Goal: Information Seeking & Learning: Learn about a topic

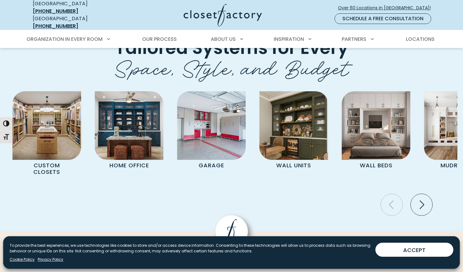
scroll to position [2184, 0]
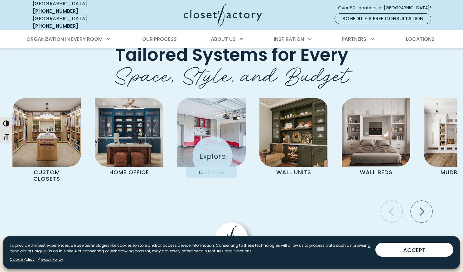
click at [213, 156] on img "Pages Gallery" at bounding box center [211, 132] width 69 height 69
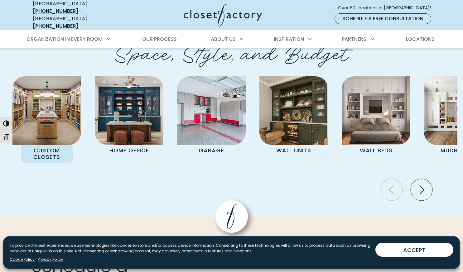
click at [41, 175] on div "Custom Closets Home Office Garage Wall Units Wall Beds Mudrooms Entertainment C…" at bounding box center [232, 136] width 452 height 120
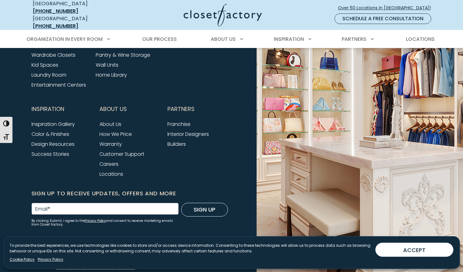
scroll to position [2522, 0]
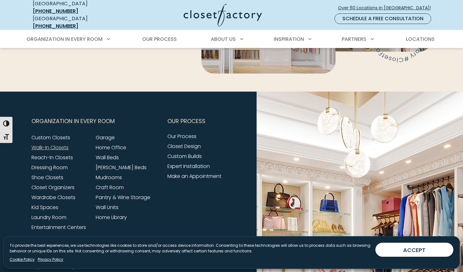
click at [59, 147] on link "Walk-In Closets" at bounding box center [50, 147] width 37 height 7
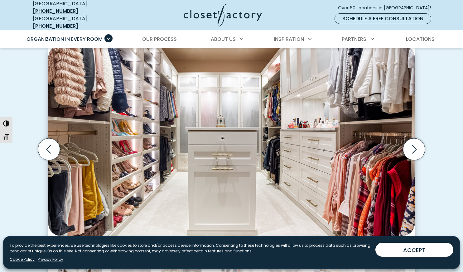
scroll to position [180, 0]
click at [414, 148] on icon "Next slide" at bounding box center [414, 149] width 5 height 8
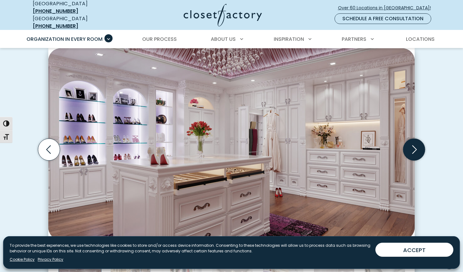
click at [414, 148] on icon "Next slide" at bounding box center [414, 149] width 5 height 8
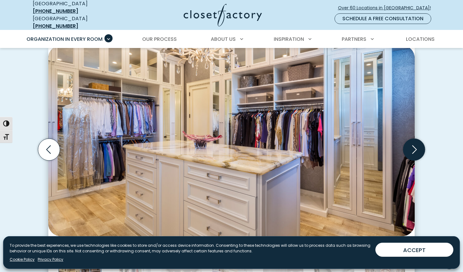
click at [414, 148] on icon "Next slide" at bounding box center [414, 149] width 5 height 8
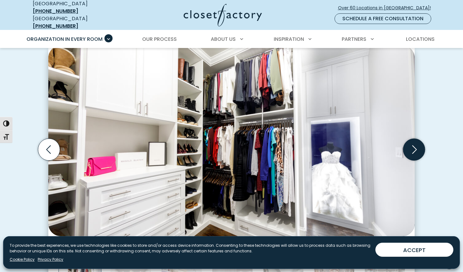
click at [414, 148] on icon "Next slide" at bounding box center [414, 149] width 5 height 8
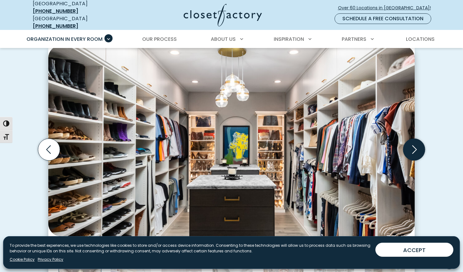
click at [414, 148] on icon "Next slide" at bounding box center [414, 149] width 5 height 8
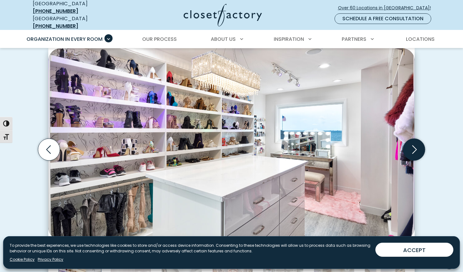
click at [414, 148] on icon "Next slide" at bounding box center [414, 149] width 5 height 8
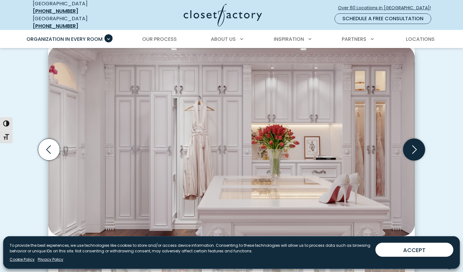
click at [414, 148] on icon "Next slide" at bounding box center [414, 149] width 5 height 8
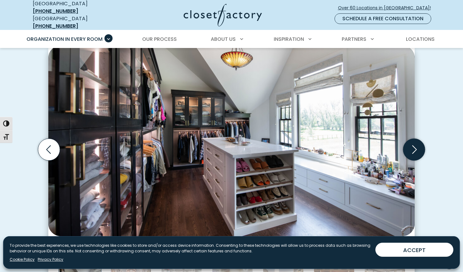
click at [414, 148] on icon "Next slide" at bounding box center [414, 149] width 5 height 8
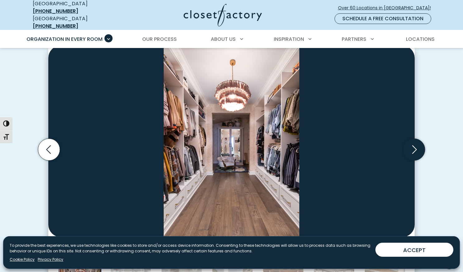
click at [414, 148] on icon "Next slide" at bounding box center [414, 149] width 5 height 8
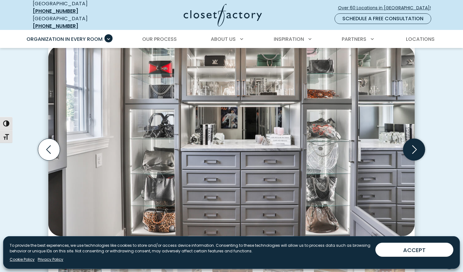
click at [414, 148] on icon "Next slide" at bounding box center [414, 149] width 5 height 8
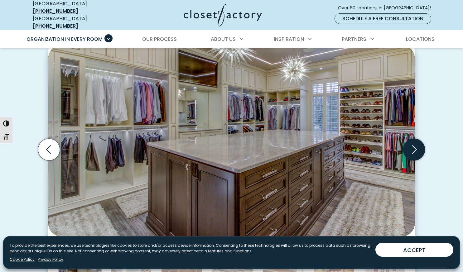
click at [414, 148] on icon "Next slide" at bounding box center [414, 149] width 5 height 8
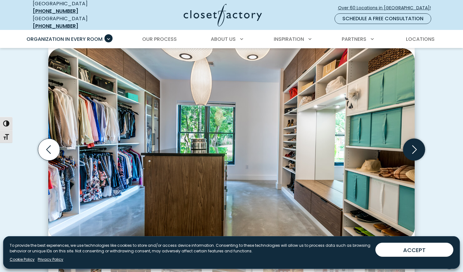
click at [414, 148] on icon "Next slide" at bounding box center [414, 149] width 5 height 8
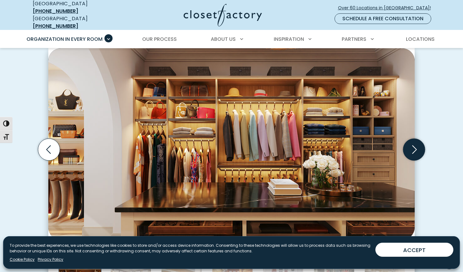
click at [414, 148] on icon "Next slide" at bounding box center [414, 149] width 5 height 8
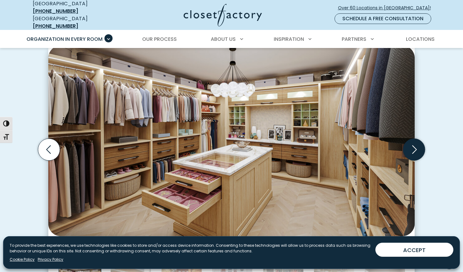
click at [414, 148] on icon "Next slide" at bounding box center [414, 149] width 5 height 8
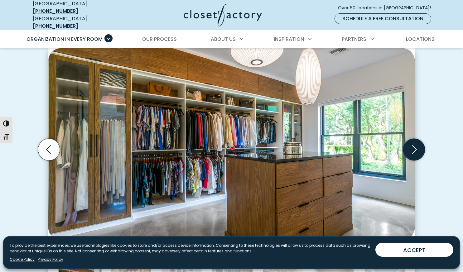
click at [414, 148] on icon "Next slide" at bounding box center [414, 149] width 5 height 8
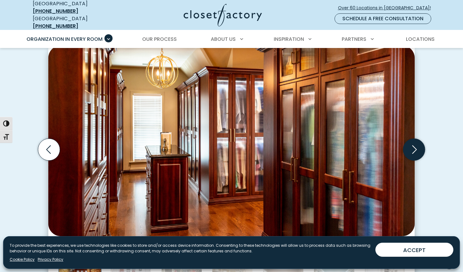
click at [414, 148] on icon "Next slide" at bounding box center [414, 149] width 5 height 8
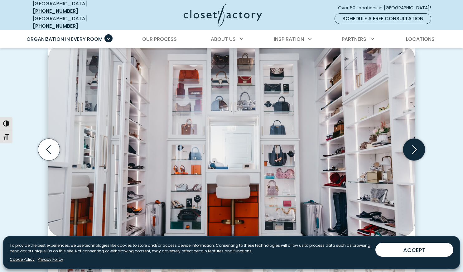
click at [414, 148] on icon "Next slide" at bounding box center [414, 149] width 5 height 8
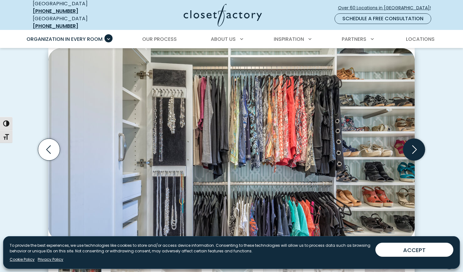
click at [414, 148] on icon "Next slide" at bounding box center [414, 149] width 5 height 8
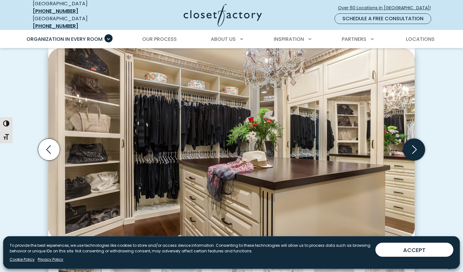
click at [414, 148] on icon "Next slide" at bounding box center [414, 149] width 5 height 8
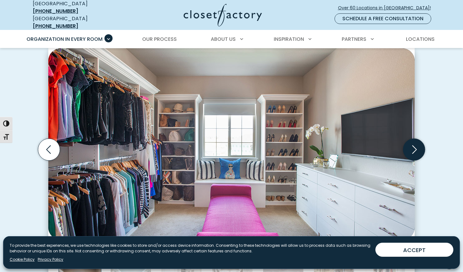
click at [414, 148] on icon "Next slide" at bounding box center [414, 149] width 5 height 8
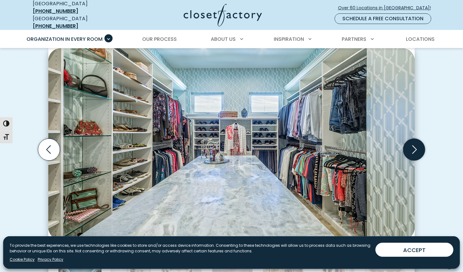
click at [414, 148] on icon "Next slide" at bounding box center [414, 149] width 5 height 8
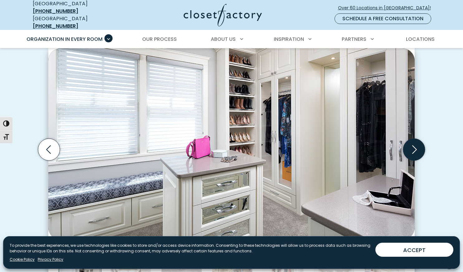
click at [414, 148] on icon "Next slide" at bounding box center [414, 149] width 5 height 8
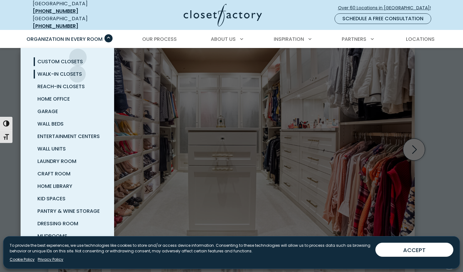
click at [78, 56] on link "Custom Closets" at bounding box center [75, 62] width 94 height 12
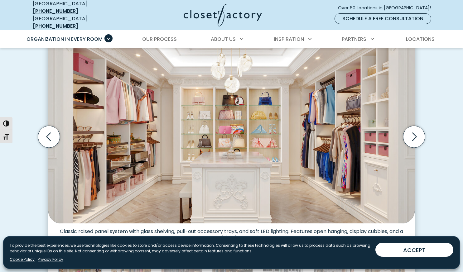
scroll to position [200, 0]
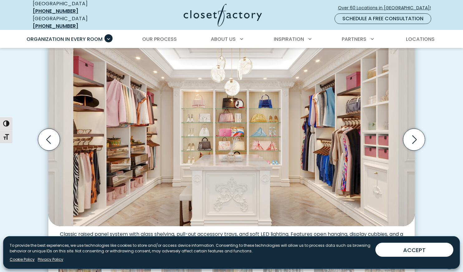
drag, startPoint x: 466, startPoint y: 23, endPoint x: 458, endPoint y: 45, distance: 23.3
click at [422, 133] on icon "Next slide" at bounding box center [414, 140] width 22 height 22
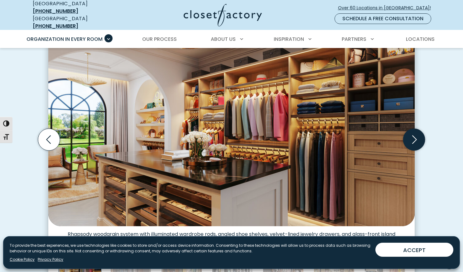
click at [422, 133] on icon "Next slide" at bounding box center [414, 140] width 22 height 22
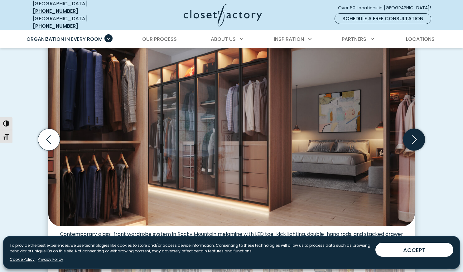
click at [422, 133] on icon "Next slide" at bounding box center [414, 140] width 22 height 22
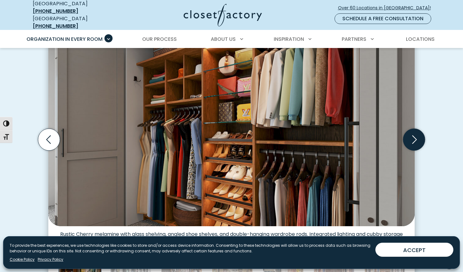
click at [422, 133] on icon "Next slide" at bounding box center [414, 140] width 22 height 22
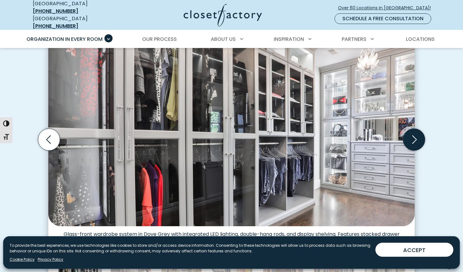
click at [422, 133] on icon "Next slide" at bounding box center [414, 140] width 22 height 22
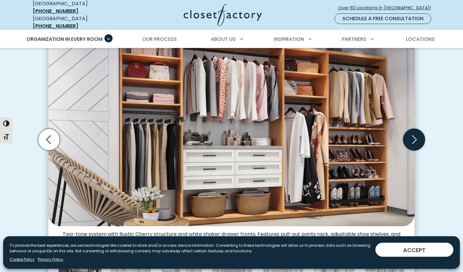
click at [422, 133] on icon "Next slide" at bounding box center [414, 140] width 22 height 22
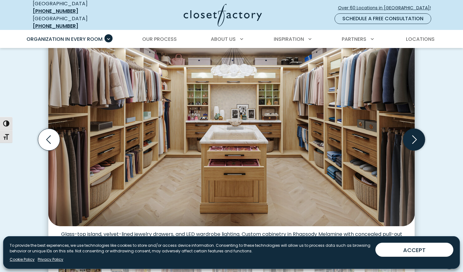
click at [422, 133] on icon "Next slide" at bounding box center [414, 140] width 22 height 22
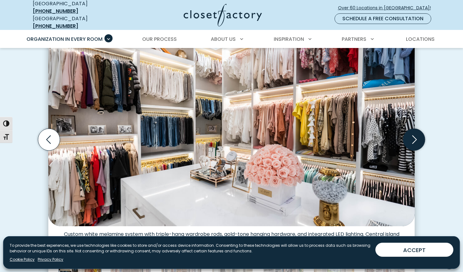
click at [422, 133] on icon "Next slide" at bounding box center [414, 140] width 22 height 22
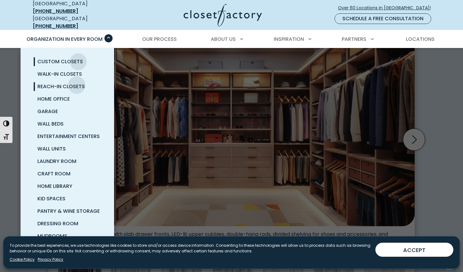
click at [77, 83] on span "Reach-In Closets" at bounding box center [60, 86] width 47 height 7
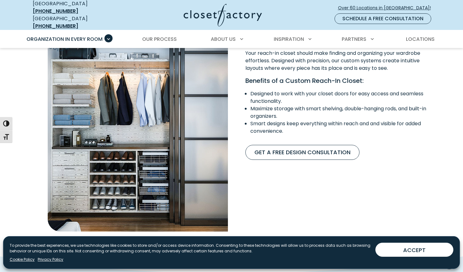
scroll to position [509, 0]
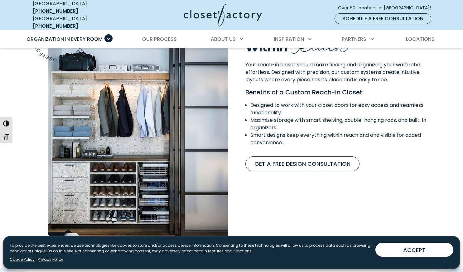
click at [121, 117] on img "Content Image" at bounding box center [138, 134] width 180 height 218
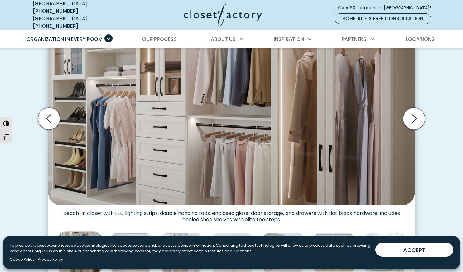
scroll to position [183, 0]
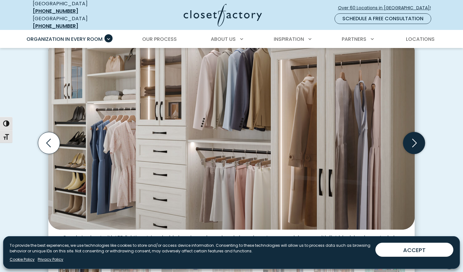
click at [416, 133] on icon "Next slide" at bounding box center [414, 143] width 22 height 22
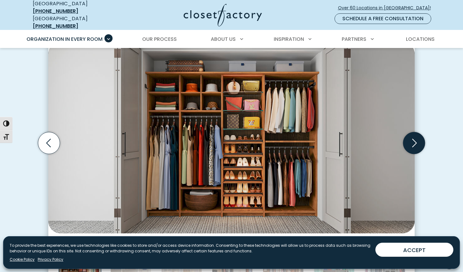
click at [416, 133] on icon "Next slide" at bounding box center [414, 143] width 22 height 22
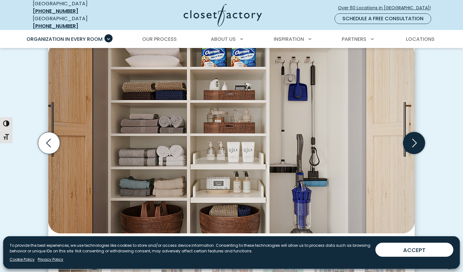
click at [416, 133] on icon "Next slide" at bounding box center [414, 143] width 22 height 22
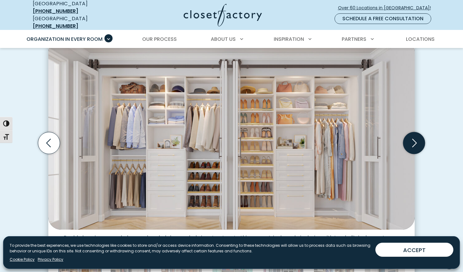
click at [416, 133] on icon "Next slide" at bounding box center [414, 143] width 22 height 22
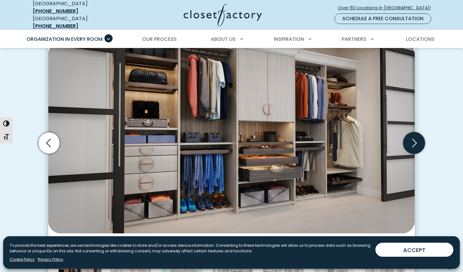
click at [416, 133] on icon "Next slide" at bounding box center [414, 143] width 22 height 22
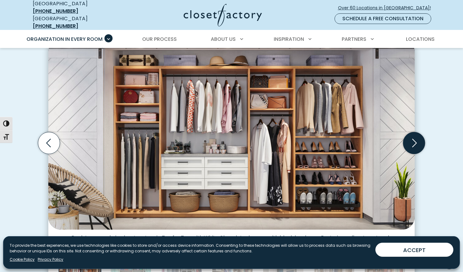
click at [416, 133] on icon "Next slide" at bounding box center [414, 143] width 22 height 22
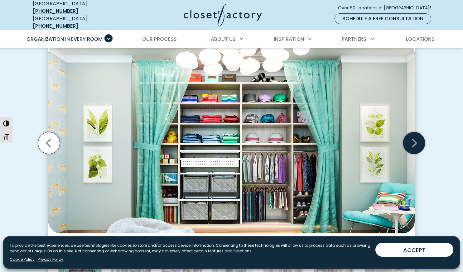
click at [416, 133] on icon "Next slide" at bounding box center [414, 143] width 22 height 22
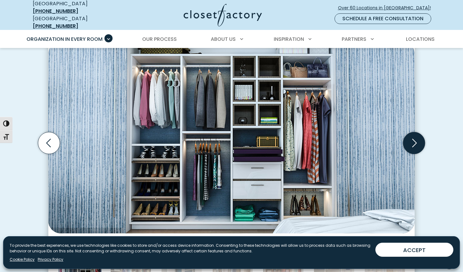
click at [416, 133] on icon "Next slide" at bounding box center [414, 143] width 22 height 22
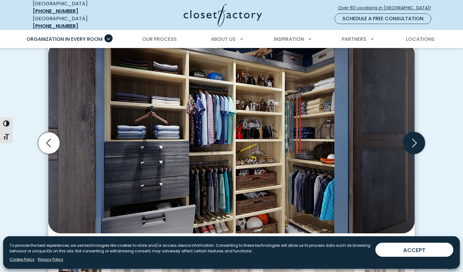
click at [416, 133] on icon "Next slide" at bounding box center [414, 143] width 22 height 22
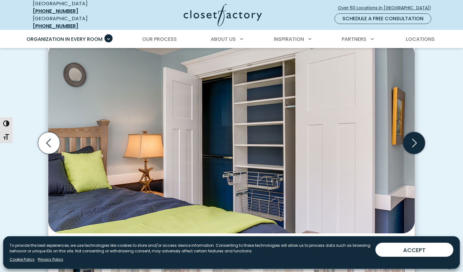
click at [416, 133] on icon "Next slide" at bounding box center [414, 143] width 22 height 22
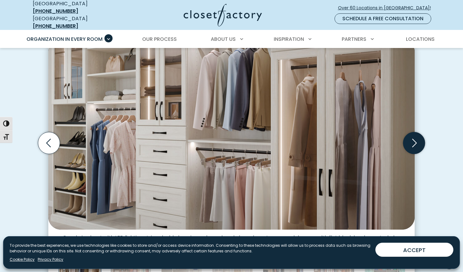
click at [416, 133] on icon "Next slide" at bounding box center [414, 143] width 22 height 22
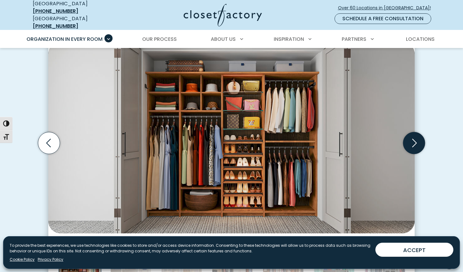
click at [416, 133] on icon "Next slide" at bounding box center [414, 143] width 22 height 22
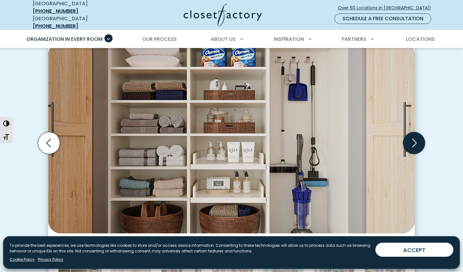
click at [416, 133] on icon "Next slide" at bounding box center [414, 143] width 22 height 22
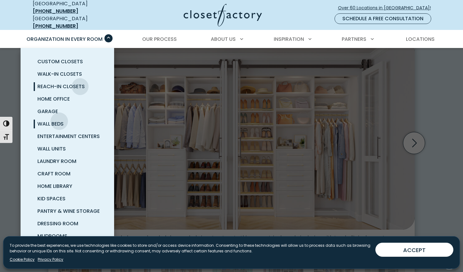
click at [59, 120] on span "Wall Beds" at bounding box center [50, 123] width 26 height 7
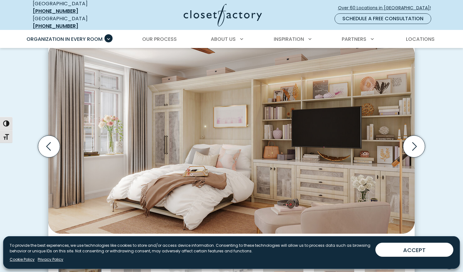
scroll to position [180, 0]
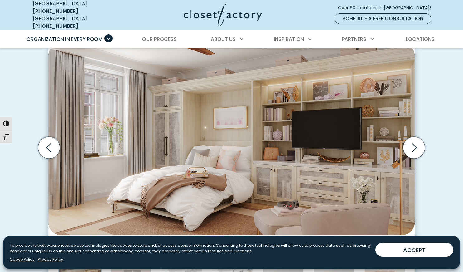
drag, startPoint x: 465, startPoint y: 25, endPoint x: 466, endPoint y: 45, distance: 19.7
click at [411, 150] on icon "Next slide" at bounding box center [414, 148] width 22 height 22
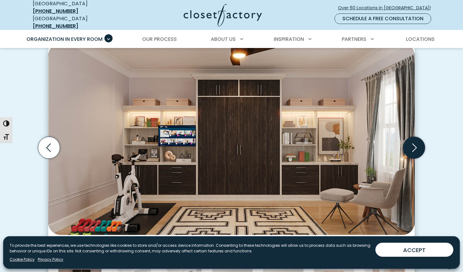
click at [411, 150] on icon "Next slide" at bounding box center [414, 148] width 22 height 22
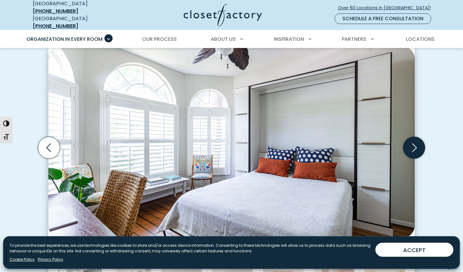
click at [411, 150] on icon "Next slide" at bounding box center [414, 148] width 22 height 22
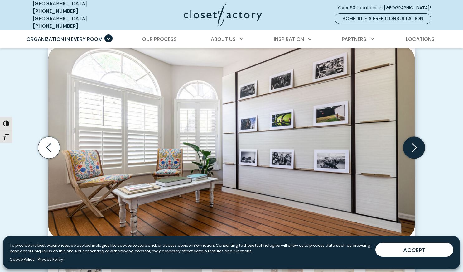
click at [411, 150] on icon "Next slide" at bounding box center [414, 148] width 22 height 22
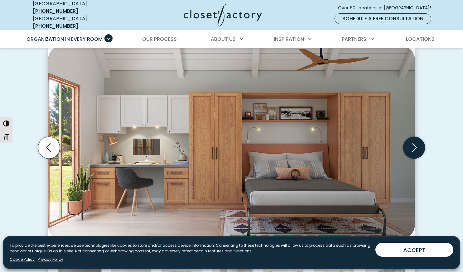
click at [411, 150] on icon "Next slide" at bounding box center [414, 148] width 22 height 22
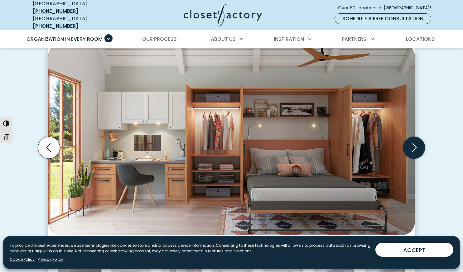
click at [411, 150] on icon "Next slide" at bounding box center [414, 148] width 22 height 22
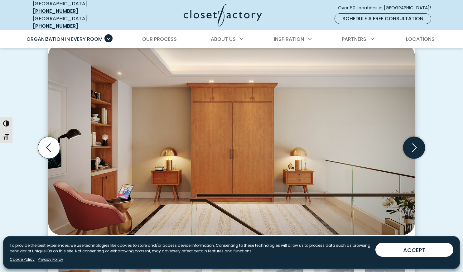
click at [411, 150] on icon "Next slide" at bounding box center [414, 148] width 22 height 22
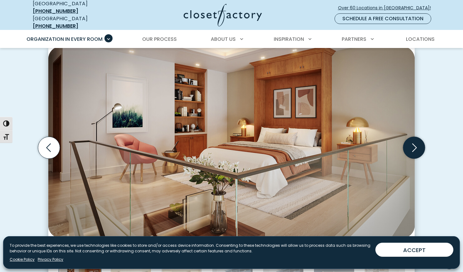
click at [411, 150] on icon "Next slide" at bounding box center [414, 148] width 22 height 22
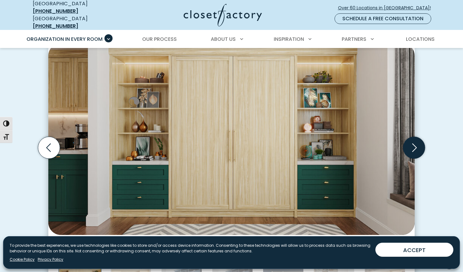
click at [411, 150] on icon "Next slide" at bounding box center [414, 148] width 22 height 22
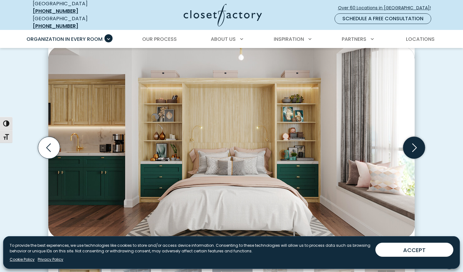
click at [411, 150] on icon "Next slide" at bounding box center [414, 148] width 22 height 22
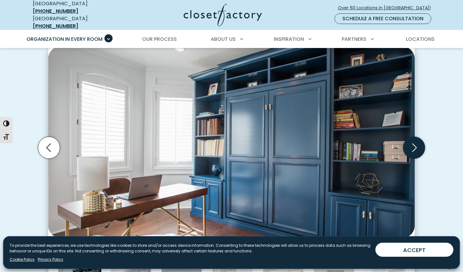
click at [411, 150] on icon "Next slide" at bounding box center [414, 148] width 22 height 22
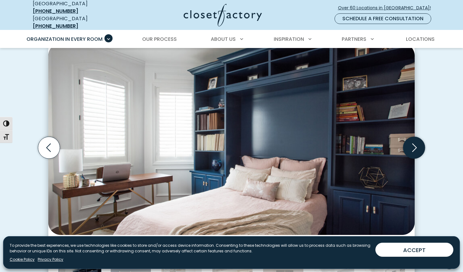
click at [411, 150] on icon "Next slide" at bounding box center [414, 148] width 22 height 22
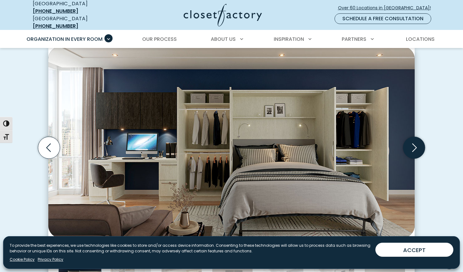
click at [411, 150] on icon "Next slide" at bounding box center [414, 148] width 22 height 22
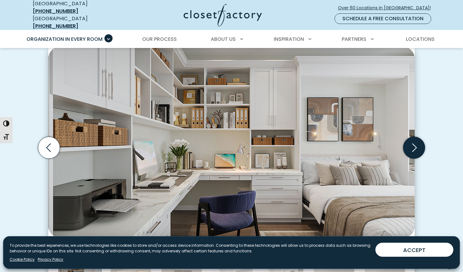
click at [411, 150] on icon "Next slide" at bounding box center [414, 148] width 22 height 22
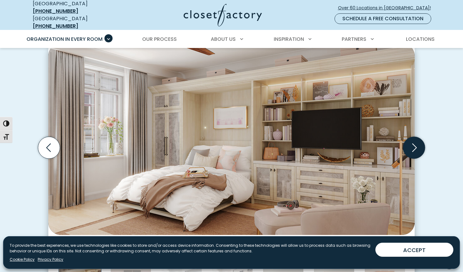
click at [411, 150] on icon "Next slide" at bounding box center [414, 148] width 22 height 22
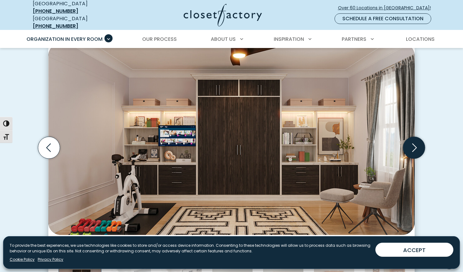
click at [415, 145] on icon "Next slide" at bounding box center [414, 148] width 5 height 8
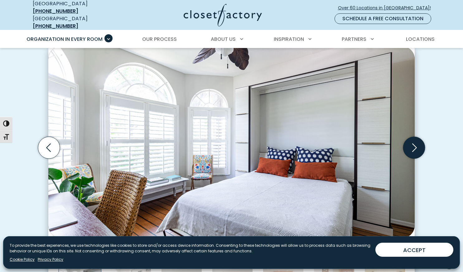
click at [415, 145] on icon "Next slide" at bounding box center [414, 148] width 5 height 8
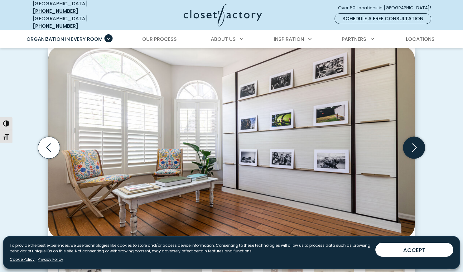
click at [415, 144] on icon "Next slide" at bounding box center [414, 148] width 22 height 22
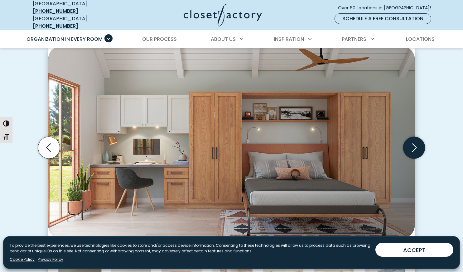
click at [415, 144] on icon "Next slide" at bounding box center [414, 148] width 22 height 22
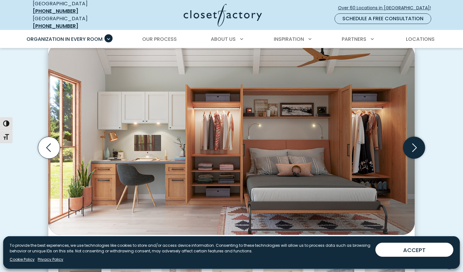
click at [415, 144] on icon "Next slide" at bounding box center [414, 148] width 22 height 22
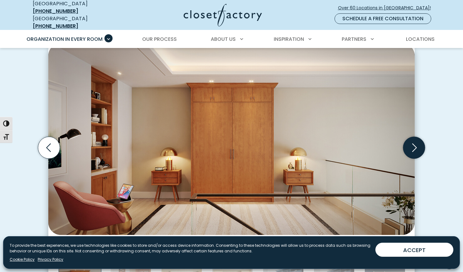
click at [415, 144] on icon "Next slide" at bounding box center [414, 148] width 22 height 22
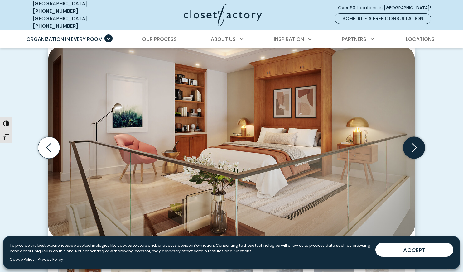
click at [415, 144] on icon "Next slide" at bounding box center [414, 148] width 22 height 22
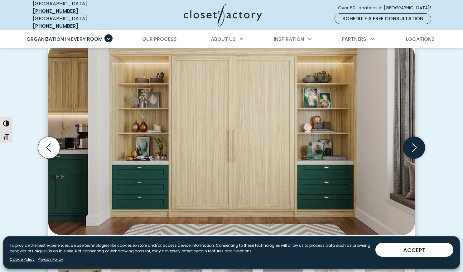
click at [415, 144] on icon "Next slide" at bounding box center [414, 148] width 22 height 22
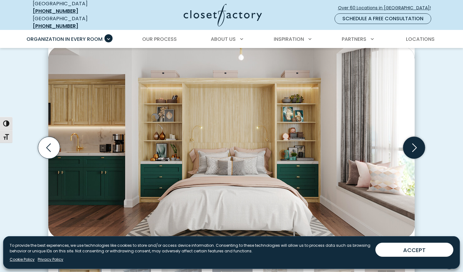
click at [415, 144] on icon "Next slide" at bounding box center [414, 148] width 22 height 22
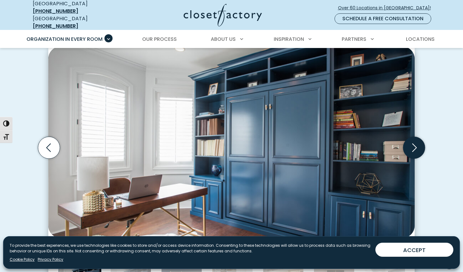
click at [415, 144] on icon "Next slide" at bounding box center [414, 148] width 22 height 22
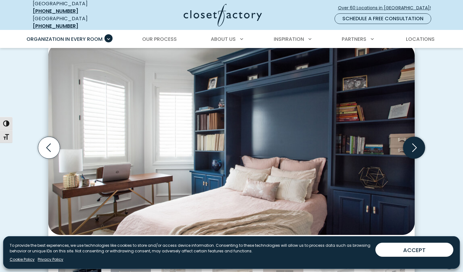
click at [415, 144] on icon "Next slide" at bounding box center [414, 148] width 22 height 22
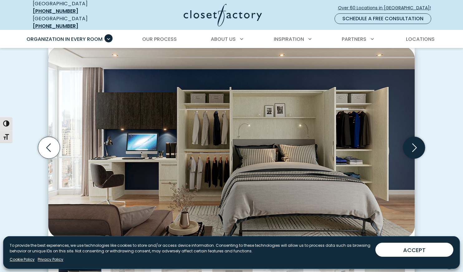
click at [415, 144] on icon "Next slide" at bounding box center [414, 148] width 22 height 22
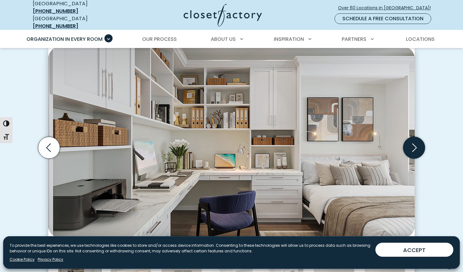
click at [415, 144] on icon "Next slide" at bounding box center [414, 148] width 22 height 22
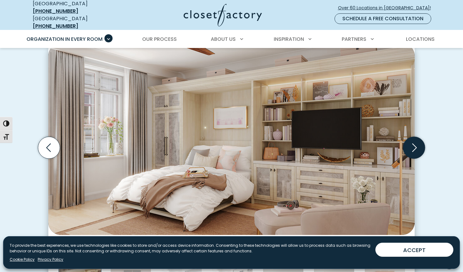
click at [415, 144] on icon "Next slide" at bounding box center [414, 148] width 22 height 22
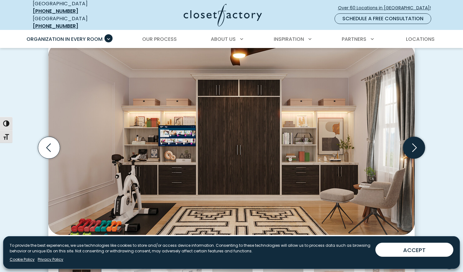
click at [415, 144] on icon "Next slide" at bounding box center [414, 148] width 22 height 22
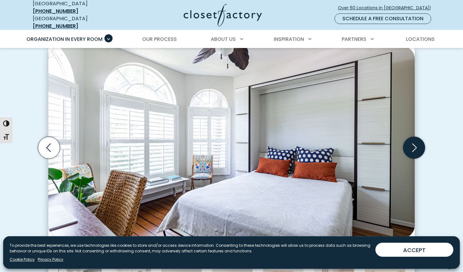
click at [415, 144] on icon "Next slide" at bounding box center [414, 148] width 22 height 22
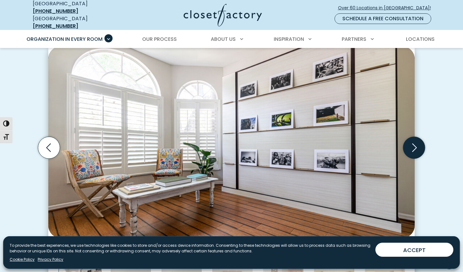
click at [415, 144] on icon "Next slide" at bounding box center [414, 148] width 22 height 22
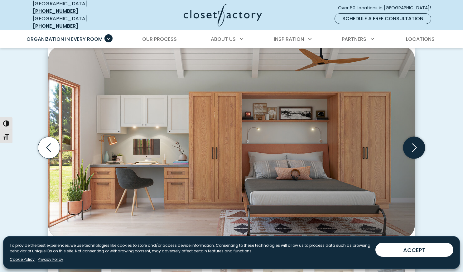
click at [415, 144] on icon "Next slide" at bounding box center [414, 148] width 22 height 22
